Goal: Find specific page/section: Find specific page/section

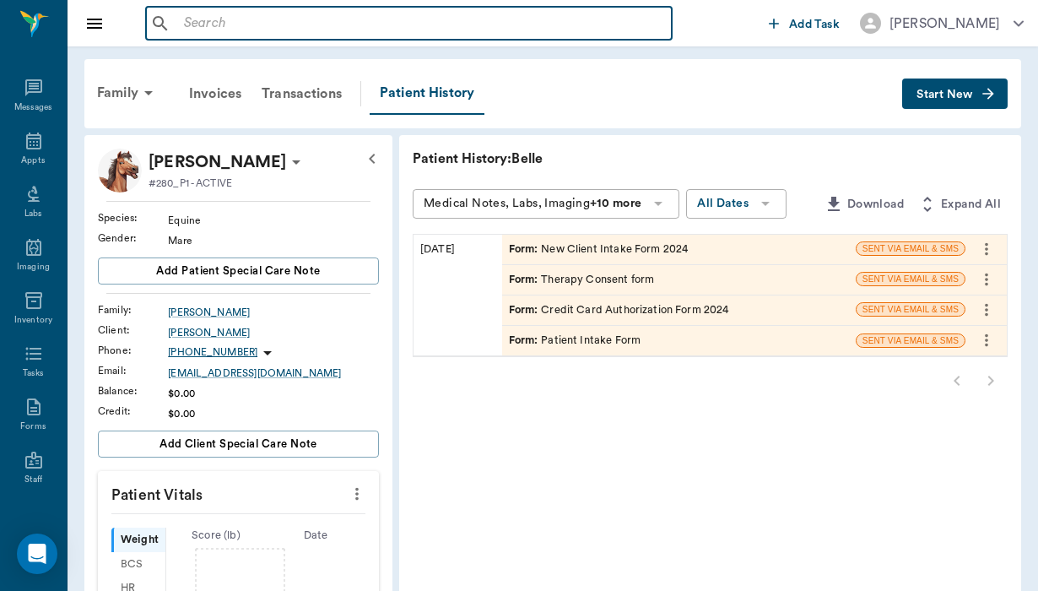
click at [204, 30] on input "text" at bounding box center [421, 24] width 488 height 24
click at [195, 18] on input "text" at bounding box center [421, 24] width 488 height 24
click at [178, 21] on input "text" at bounding box center [421, 24] width 488 height 24
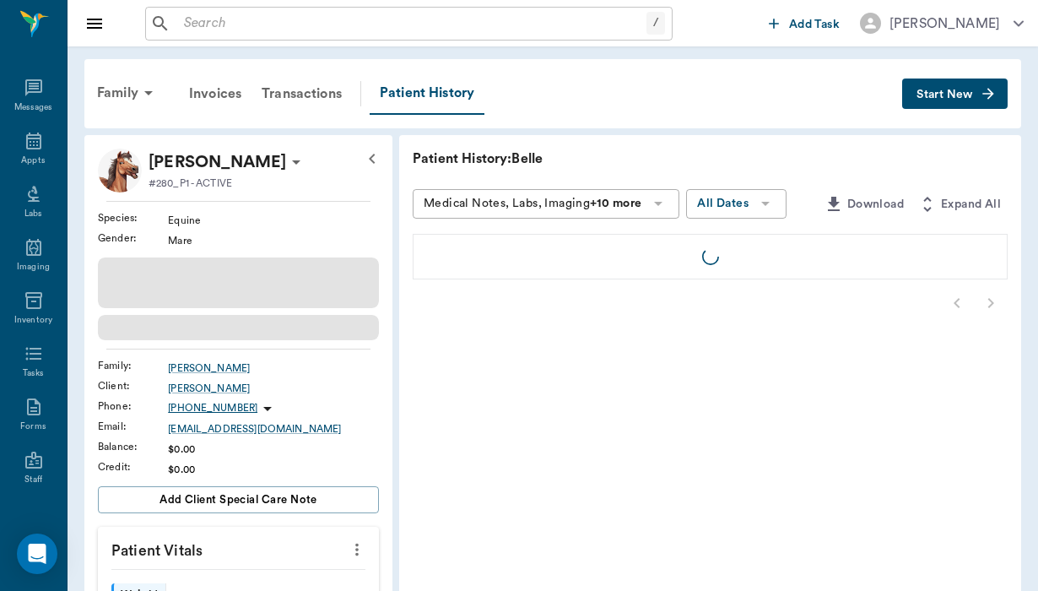
click at [184, 19] on input "text" at bounding box center [411, 24] width 469 height 24
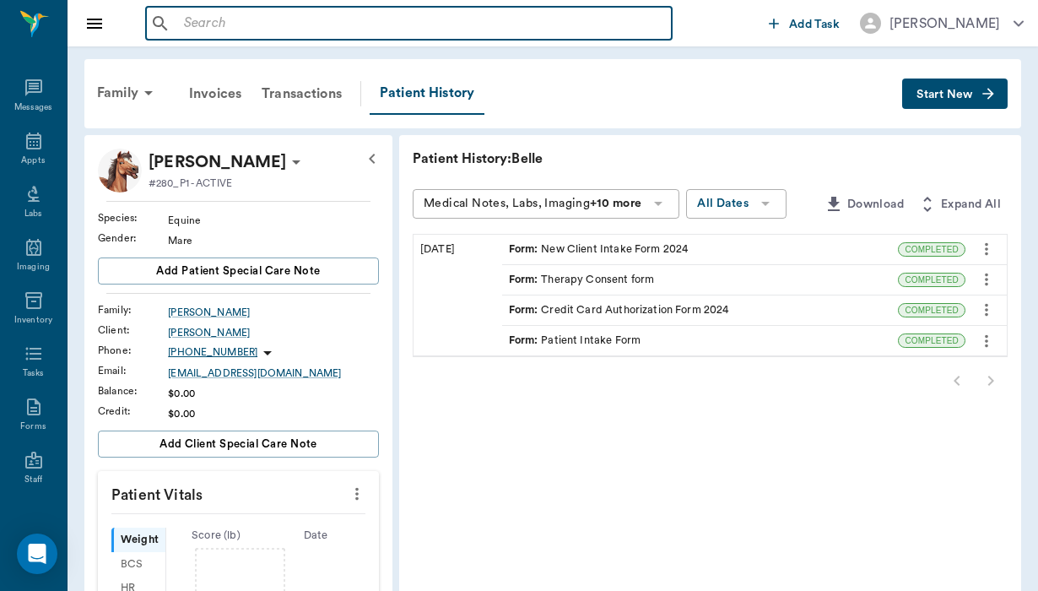
click at [184, 19] on input "text" at bounding box center [421, 24] width 488 height 24
click at [196, 27] on input "text" at bounding box center [421, 24] width 488 height 24
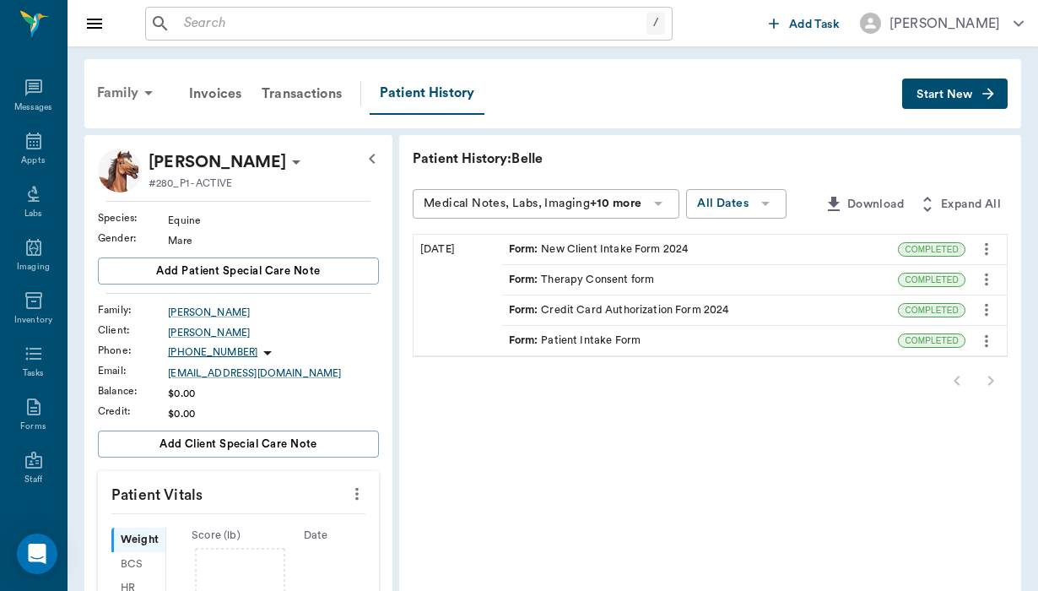
click at [107, 99] on div "Family" at bounding box center [128, 93] width 82 height 40
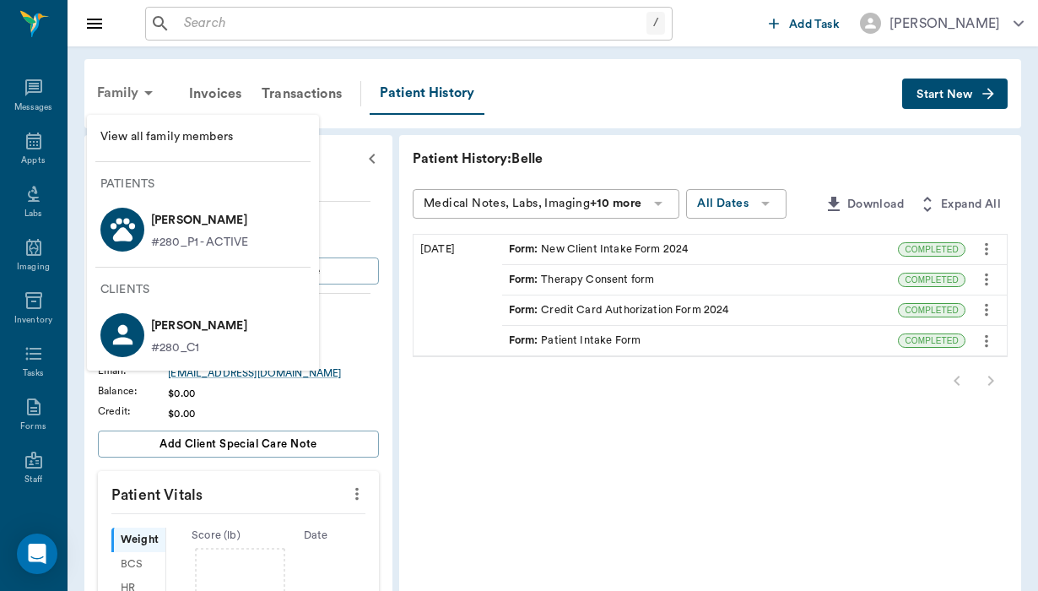
click at [107, 99] on div at bounding box center [519, 295] width 1038 height 591
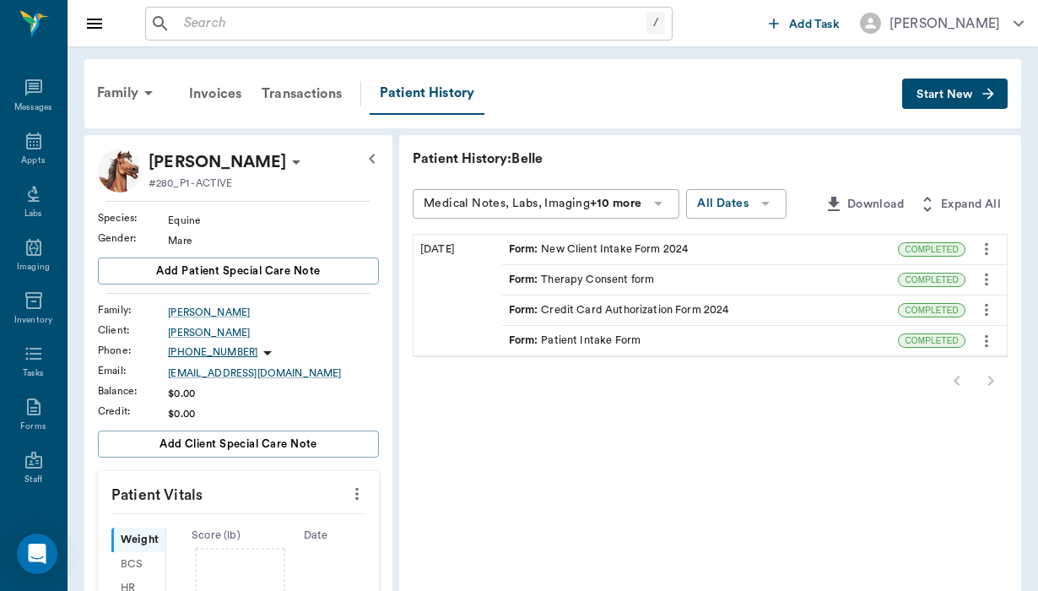
click at [283, 39] on div "/ ​" at bounding box center [408, 24] width 527 height 34
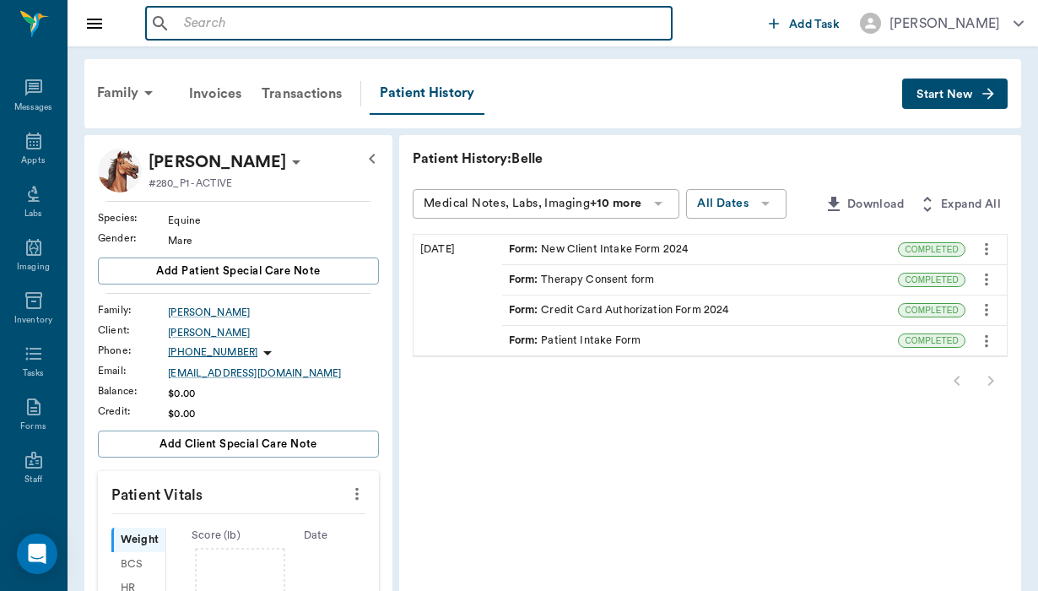
click at [282, 22] on input "text" at bounding box center [421, 24] width 488 height 24
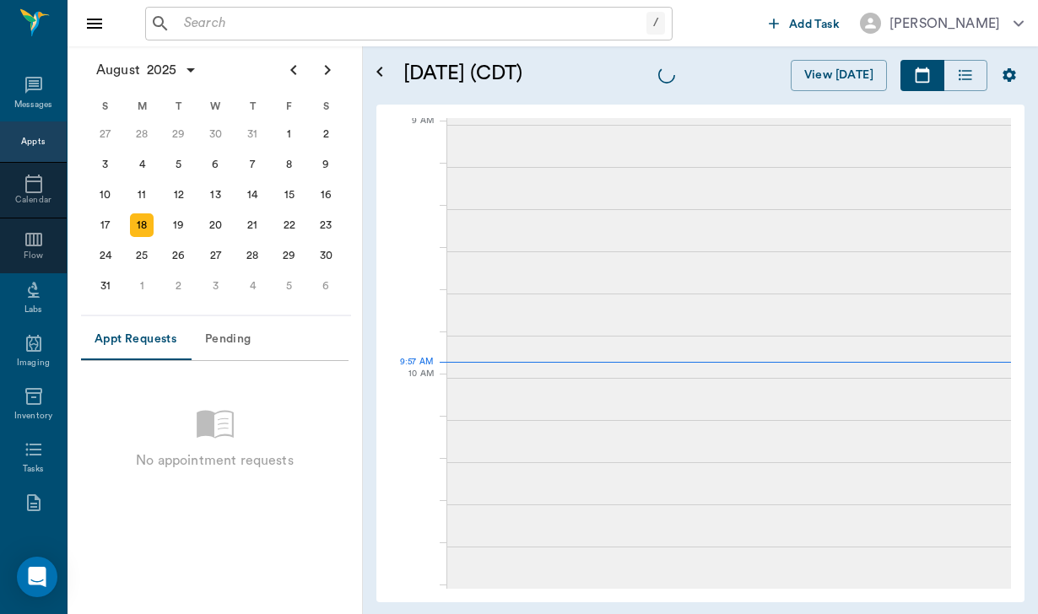
scroll to position [257, 0]
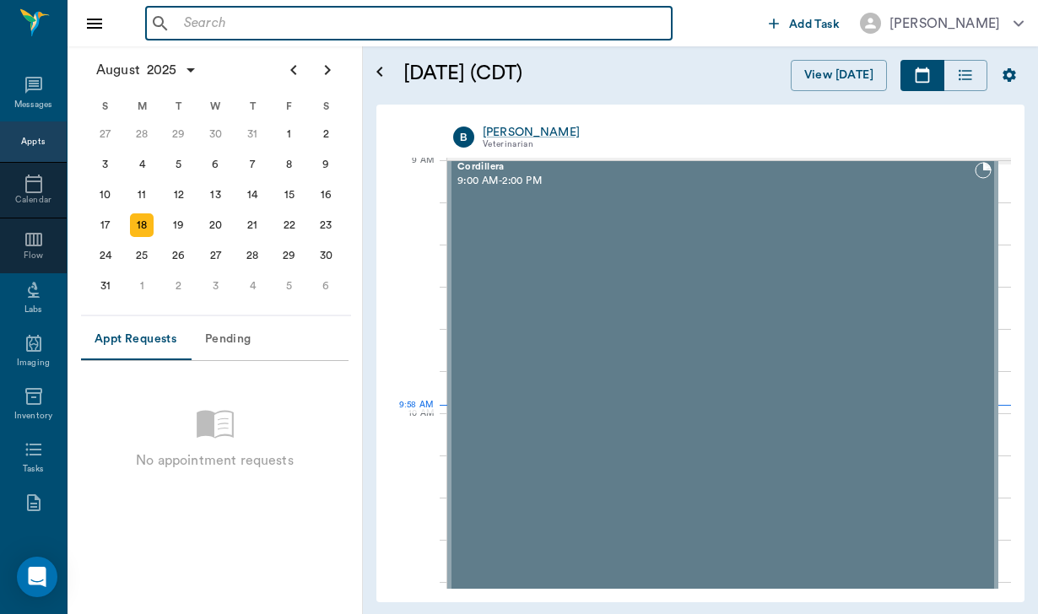
click at [206, 16] on input "text" at bounding box center [421, 24] width 488 height 24
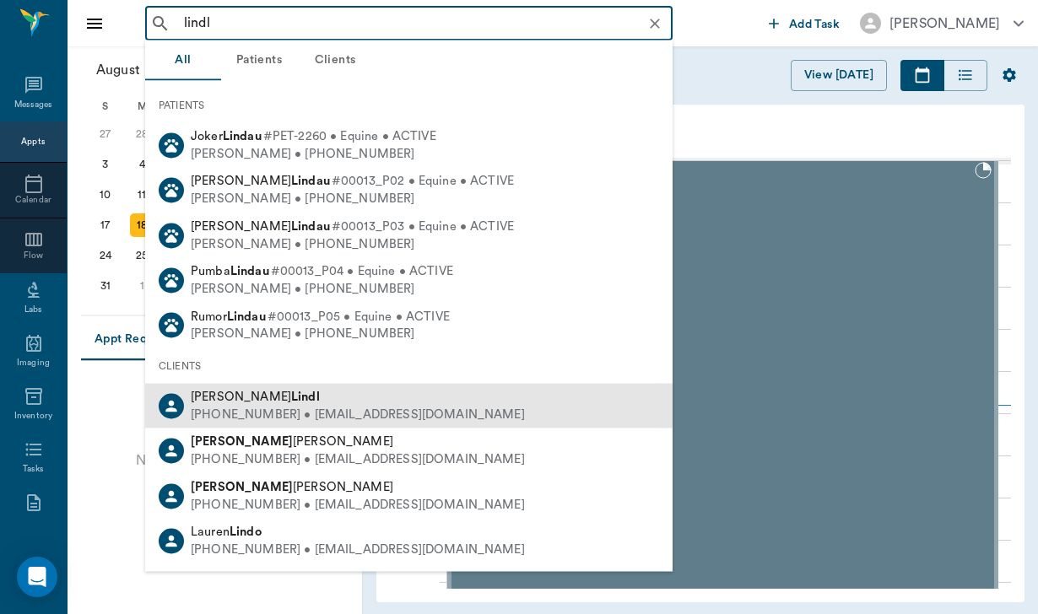
click at [258, 408] on div "(951) 719-9004 • felicialindl@gmail.com" at bounding box center [358, 415] width 334 height 18
type input "lindl"
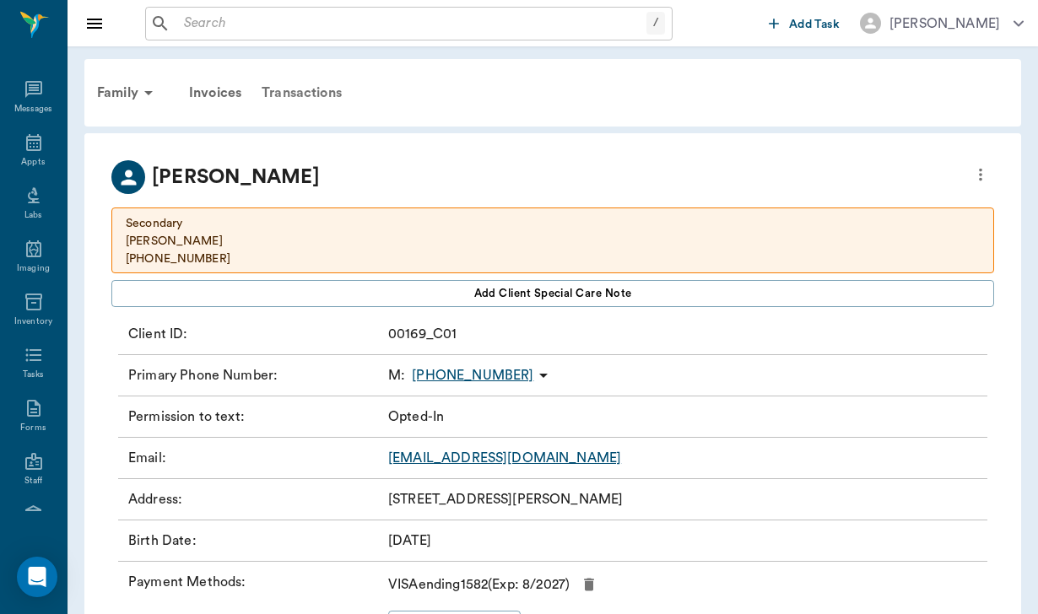
click at [329, 90] on div "Transactions" at bounding box center [301, 93] width 100 height 40
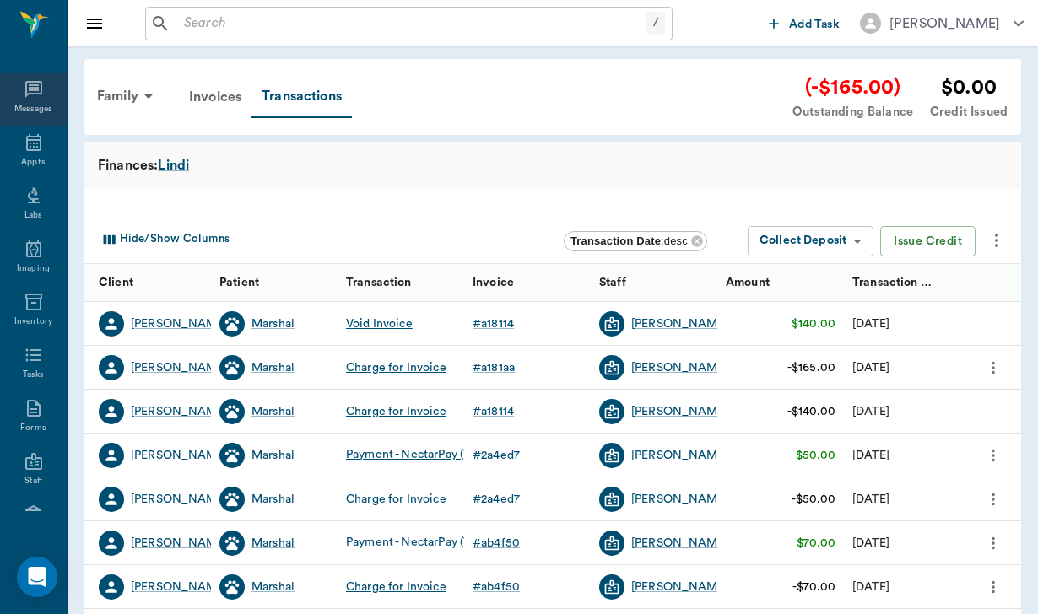
click at [51, 108] on div "Messages" at bounding box center [33, 109] width 39 height 13
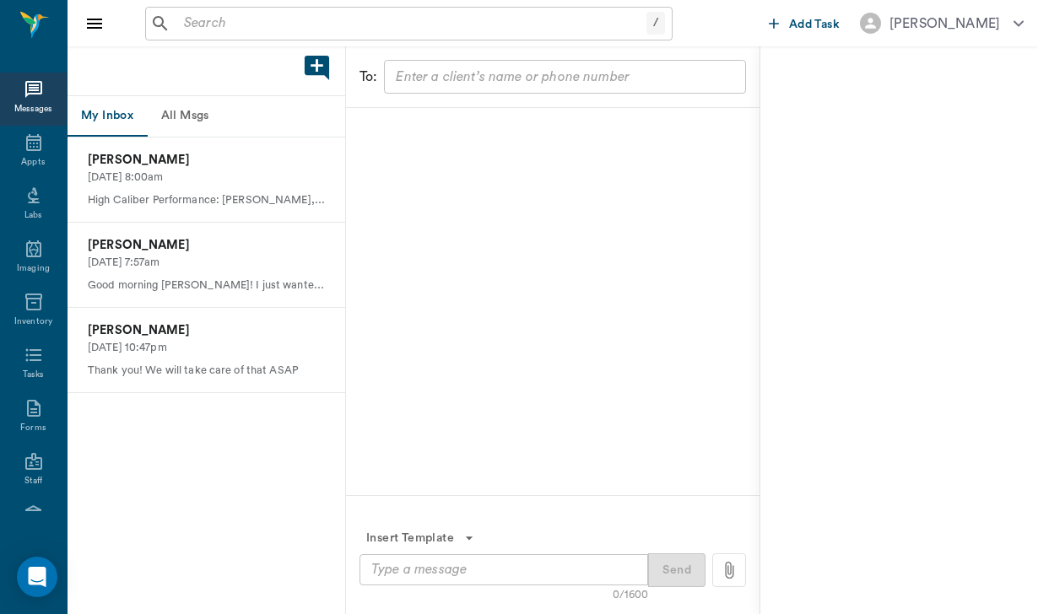
click at [179, 116] on button "All Msgs" at bounding box center [185, 116] width 76 height 40
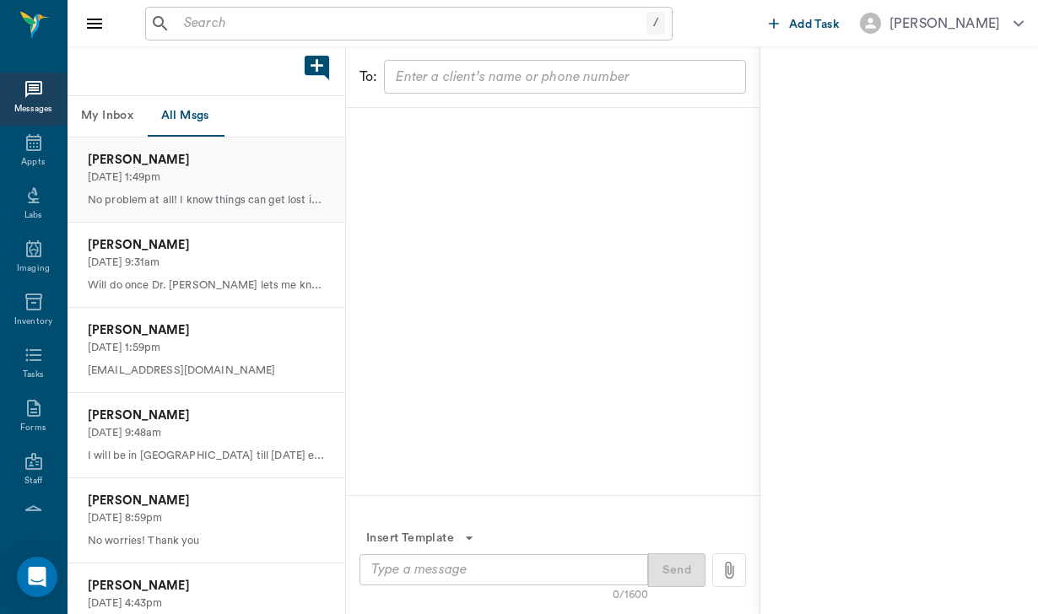
click at [175, 165] on p "Shelby Robinson" at bounding box center [206, 160] width 237 height 19
